Goal: Task Accomplishment & Management: Use online tool/utility

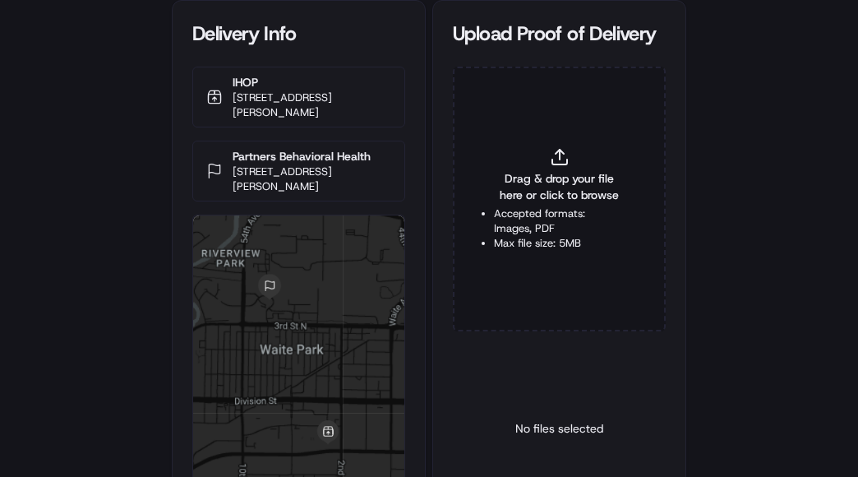
click at [557, 202] on span "Drag & drop your file here or click to browse" at bounding box center [559, 186] width 131 height 33
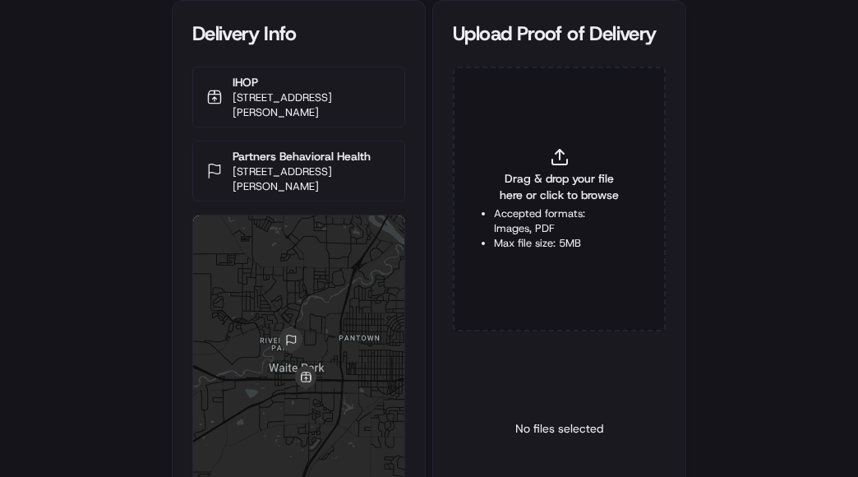
type input "C:\fakepath\IMG_2071.jpg"
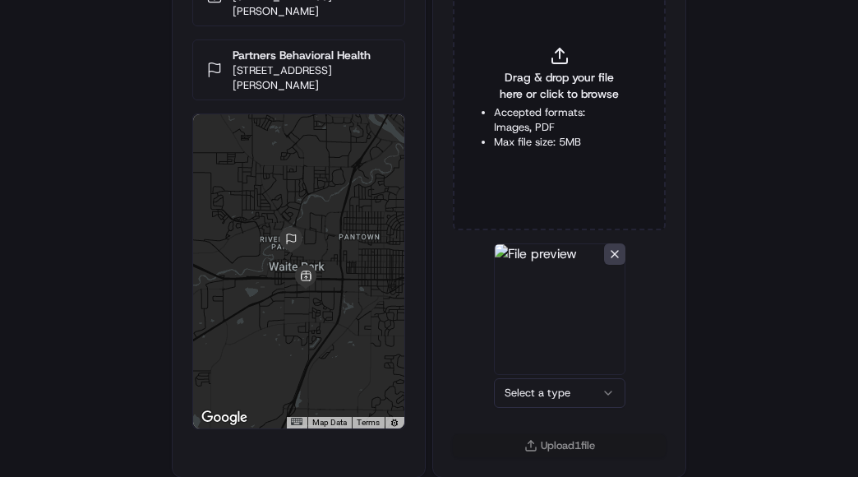
scroll to position [102, 0]
click at [540, 375] on html "Delivery Info IHOP [STREET_ADDRESS][PERSON_NAME] Partners Behavioral Health [ST…" at bounding box center [429, 136] width 858 height 477
click at [562, 442] on button "Upload 1 file" at bounding box center [559, 444] width 213 height 23
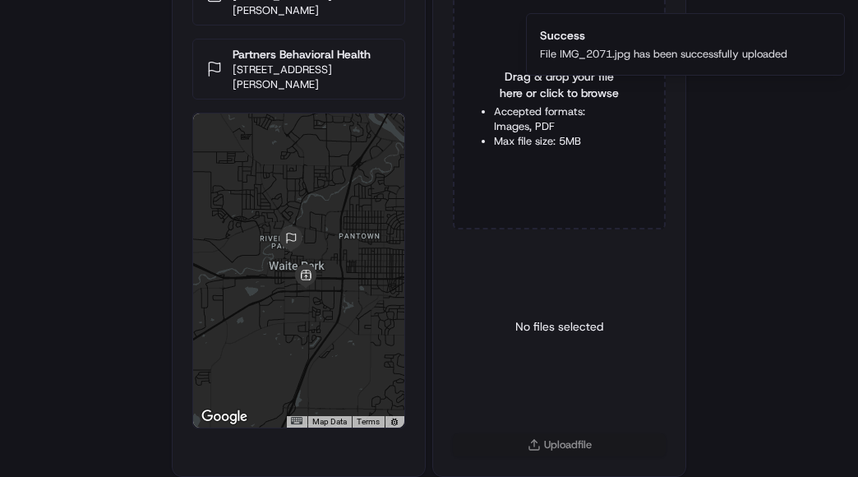
click at [529, 95] on span "Drag & drop your file here or click to browse" at bounding box center [559, 84] width 131 height 33
type input "C:\fakepath\IMG_2072.jpg"
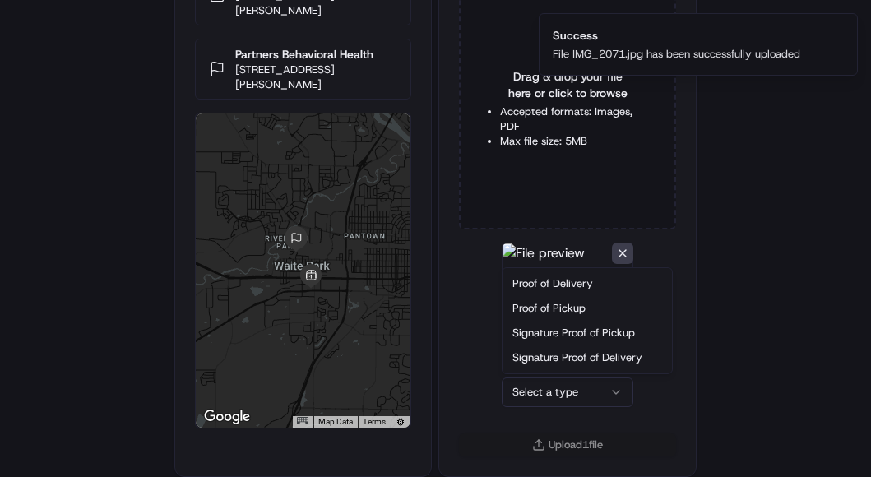
click at [552, 375] on html "Delivery Info IHOP [STREET_ADDRESS][PERSON_NAME] Partners Behavioral Health [ST…" at bounding box center [435, 136] width 871 height 477
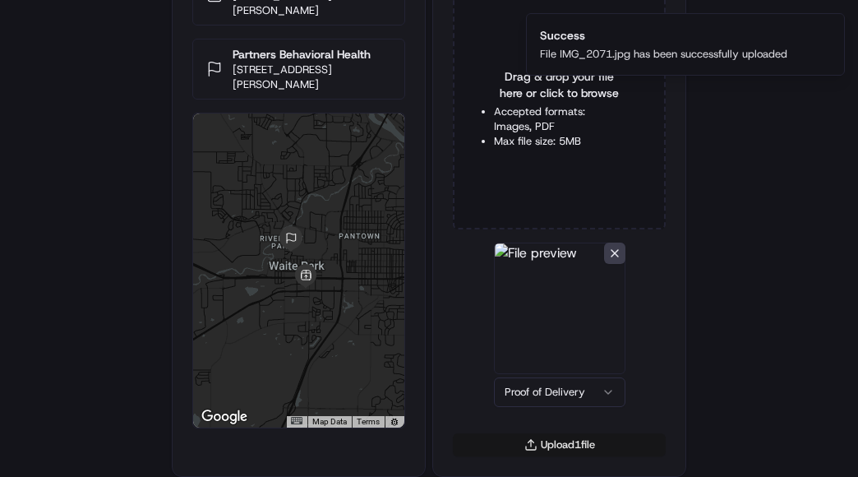
click at [552, 441] on button "Upload 1 file" at bounding box center [559, 444] width 213 height 23
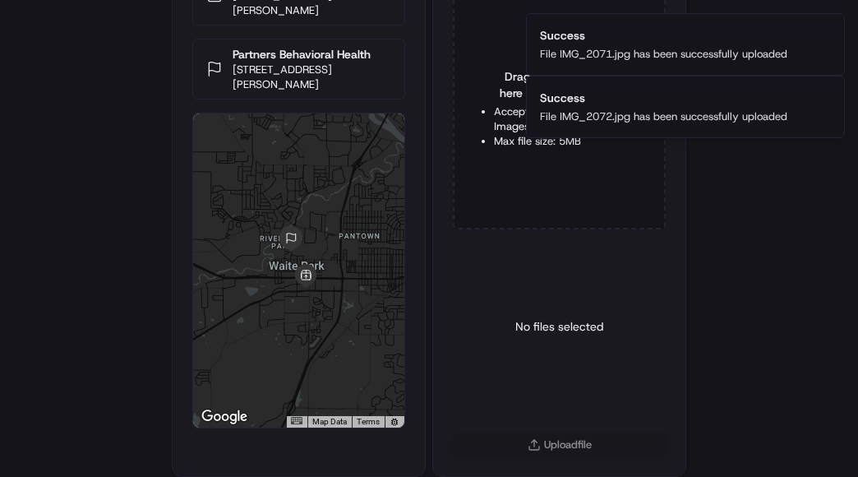
click at [25, 364] on div "Delivery Info IHOP [STREET_ADDRESS][PERSON_NAME] Partners Behavioral Health [ST…" at bounding box center [429, 136] width 858 height 477
